Goal: Task Accomplishment & Management: Understand process/instructions

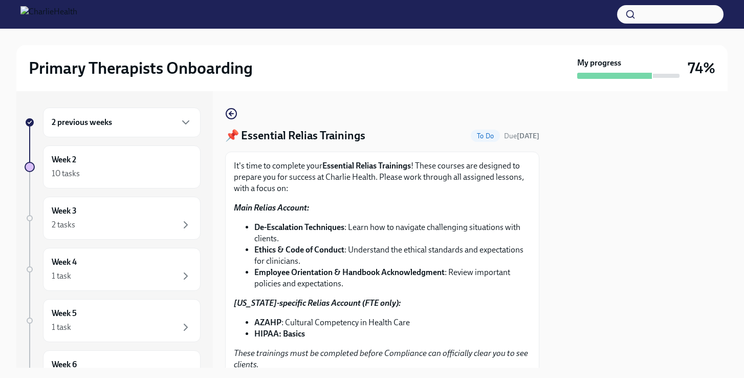
scroll to position [209, 0]
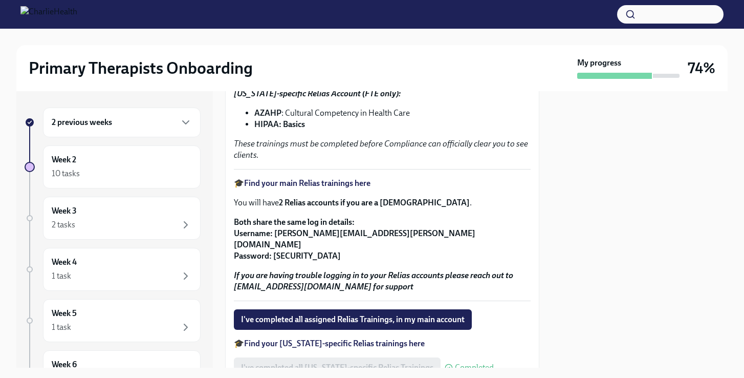
click at [137, 129] on div "2 previous weeks" at bounding box center [122, 122] width 158 height 30
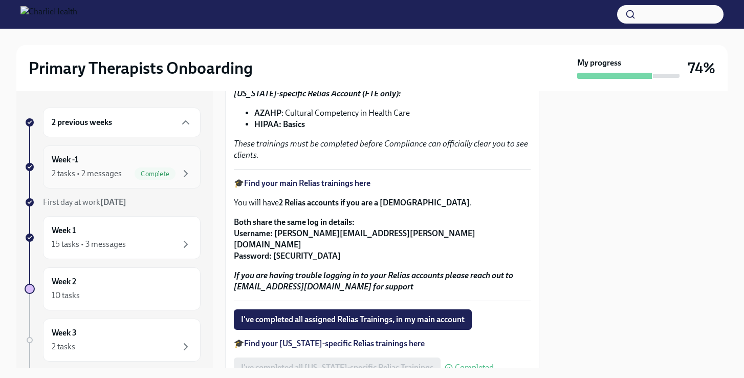
click at [123, 171] on div "2 tasks • 2 messages Complete" at bounding box center [122, 173] width 140 height 12
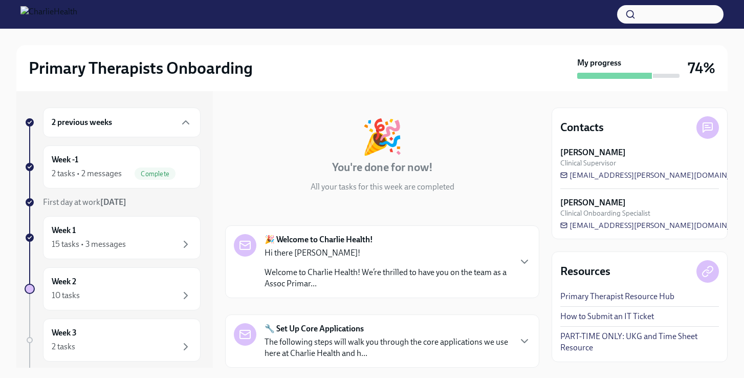
scroll to position [39, 0]
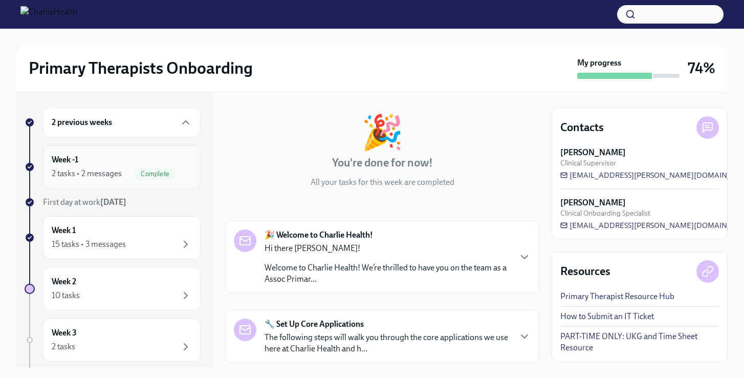
click at [108, 160] on div "Week -1 2 tasks • 2 messages Complete" at bounding box center [122, 167] width 140 height 26
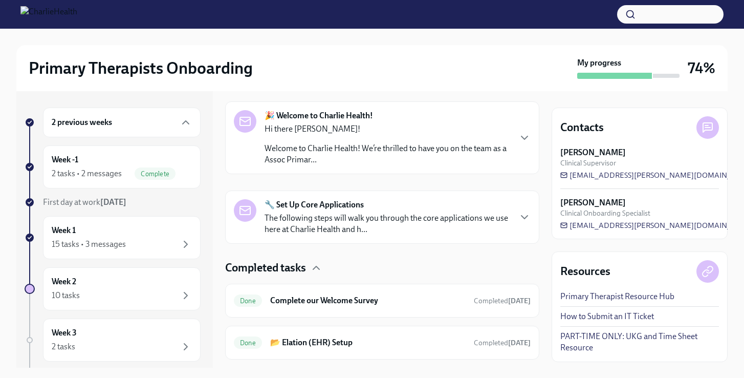
scroll to position [183, 0]
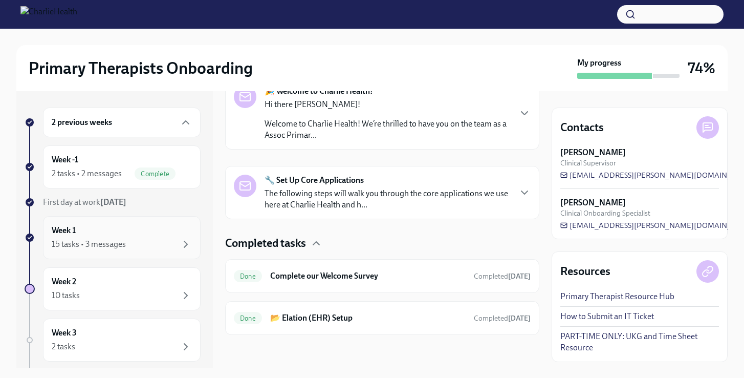
click at [181, 251] on div "Week 1 15 tasks • 3 messages" at bounding box center [122, 237] width 158 height 43
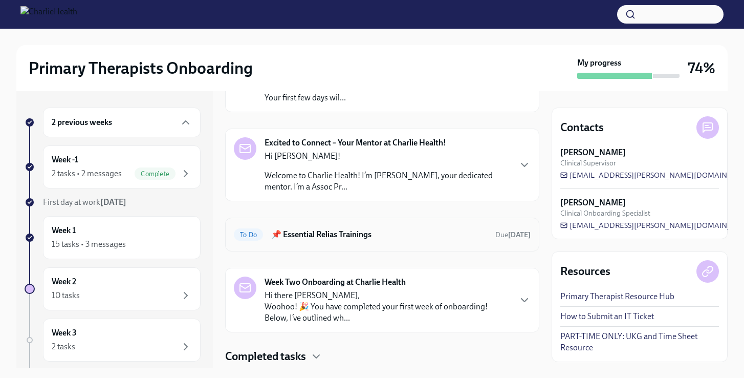
scroll to position [136, 0]
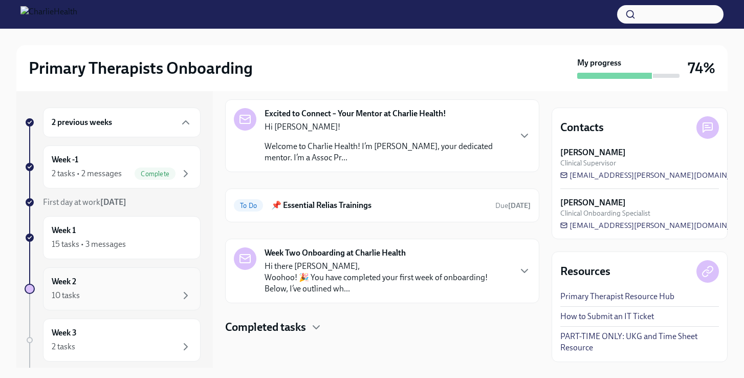
click at [133, 281] on div "Week 2 10 tasks" at bounding box center [122, 289] width 140 height 26
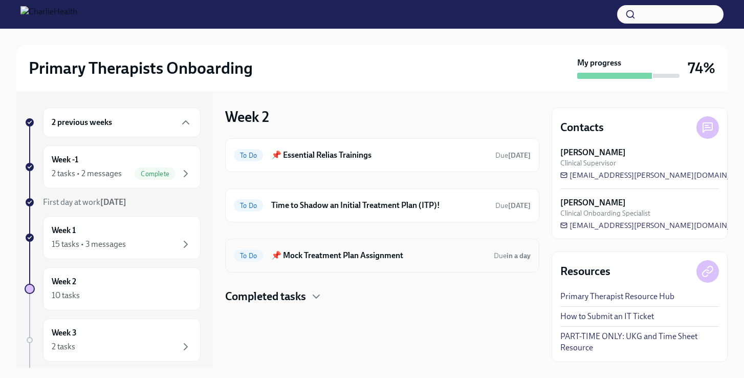
click at [377, 254] on h6 "📌 Mock Treatment Plan Assignment" at bounding box center [378, 255] width 214 height 11
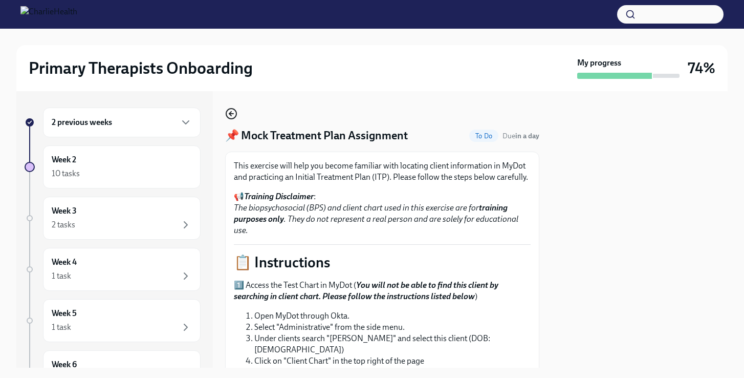
click at [235, 116] on icon "button" at bounding box center [231, 113] width 12 height 12
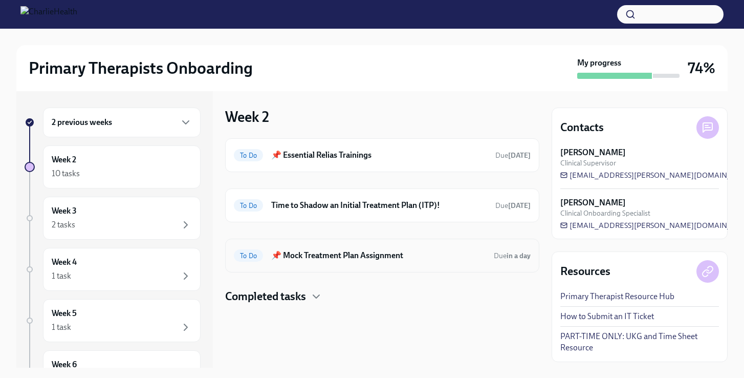
click at [372, 256] on h6 "📌 Mock Treatment Plan Assignment" at bounding box center [378, 255] width 214 height 11
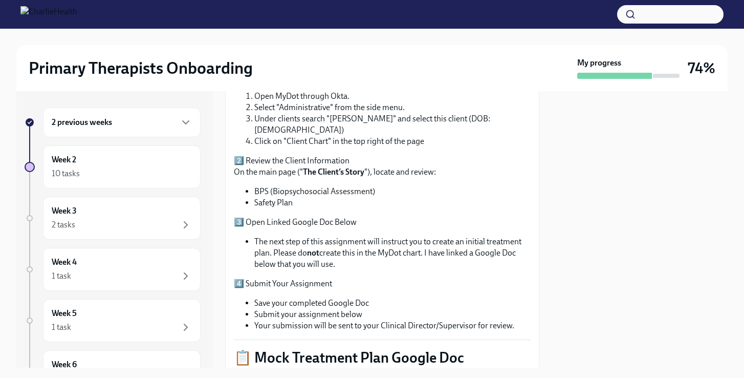
scroll to position [221, 0]
